Goal: Navigation & Orientation: Find specific page/section

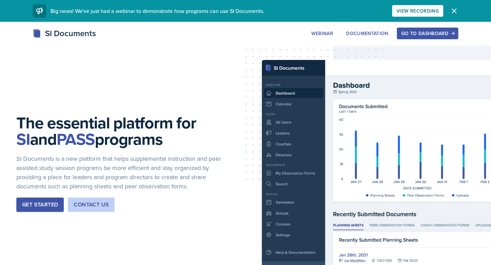
click at [406, 36] on div "Go to Dashboard" at bounding box center [427, 33] width 53 height 5
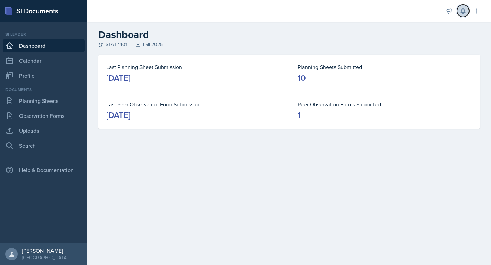
click at [460, 10] on icon at bounding box center [463, 11] width 7 height 7
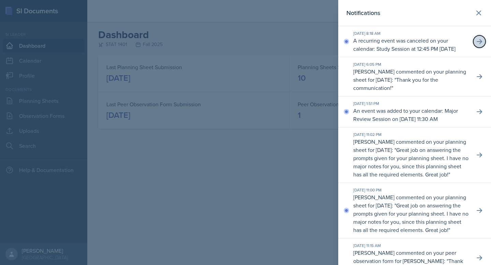
click at [477, 45] on icon at bounding box center [479, 41] width 7 height 7
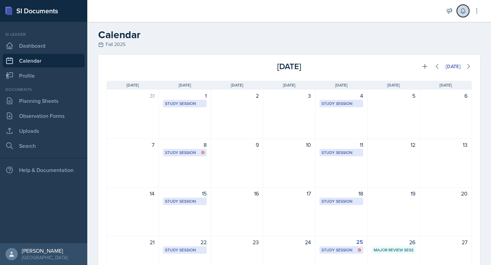
click at [462, 13] on icon at bounding box center [463, 11] width 4 height 5
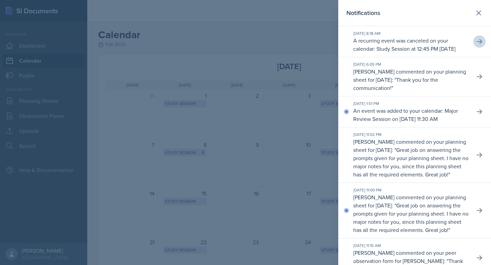
click at [413, 122] on p "An event was added to your calendar: Major Review Session on [DATE] 11:30 AM" at bounding box center [411, 115] width 116 height 16
click at [483, 118] on button at bounding box center [479, 112] width 12 height 12
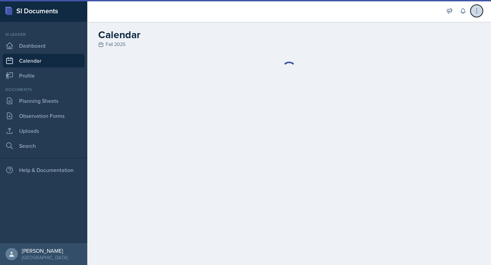
click at [475, 13] on icon at bounding box center [476, 11] width 7 height 7
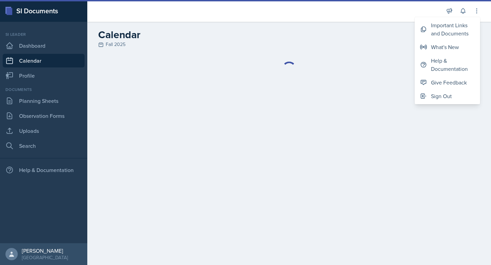
click at [389, 47] on div "Fall 2025" at bounding box center [289, 44] width 382 height 7
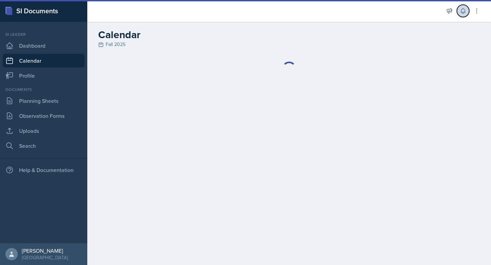
click at [466, 11] on icon at bounding box center [463, 11] width 7 height 7
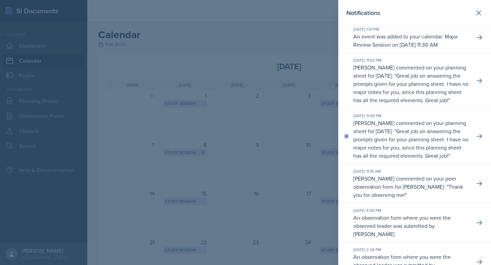
scroll to position [84, 0]
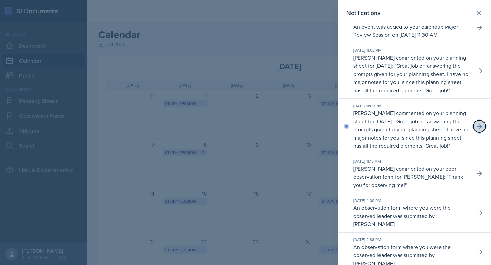
click at [473, 133] on button at bounding box center [479, 126] width 12 height 12
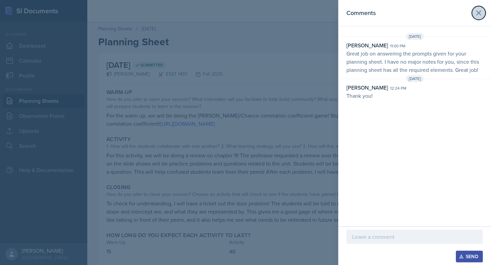
click at [484, 14] on button at bounding box center [479, 13] width 14 height 14
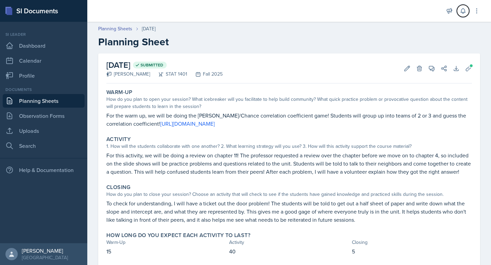
click at [462, 12] on icon at bounding box center [463, 11] width 7 height 7
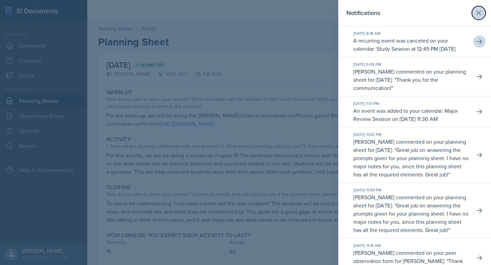
click at [475, 16] on icon at bounding box center [479, 13] width 8 height 8
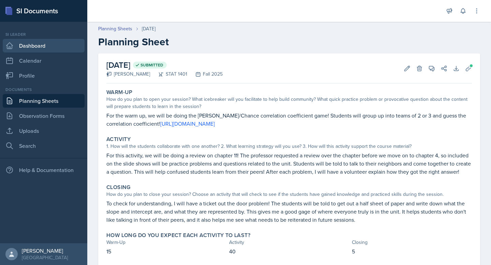
click at [38, 47] on link "Dashboard" at bounding box center [44, 46] width 82 height 14
